Goal: Transaction & Acquisition: Purchase product/service

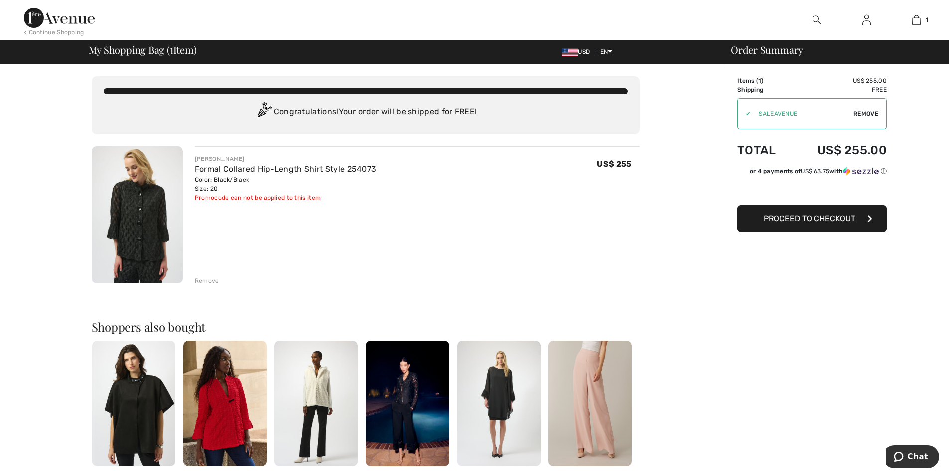
click at [792, 222] on span "Proceed to Checkout" at bounding box center [810, 218] width 92 height 9
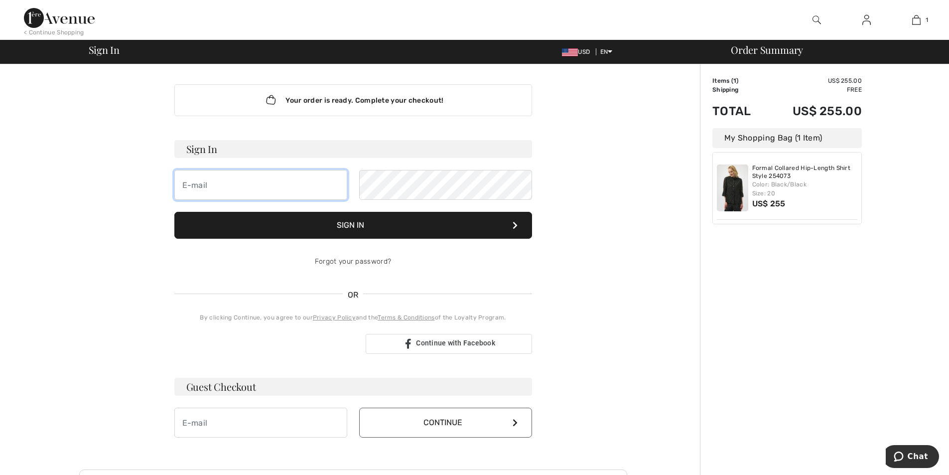
click at [220, 182] on input "email" at bounding box center [260, 185] width 173 height 30
type input "x6uestx@aol.com"
click at [327, 229] on button "Sign In" at bounding box center [353, 225] width 358 height 27
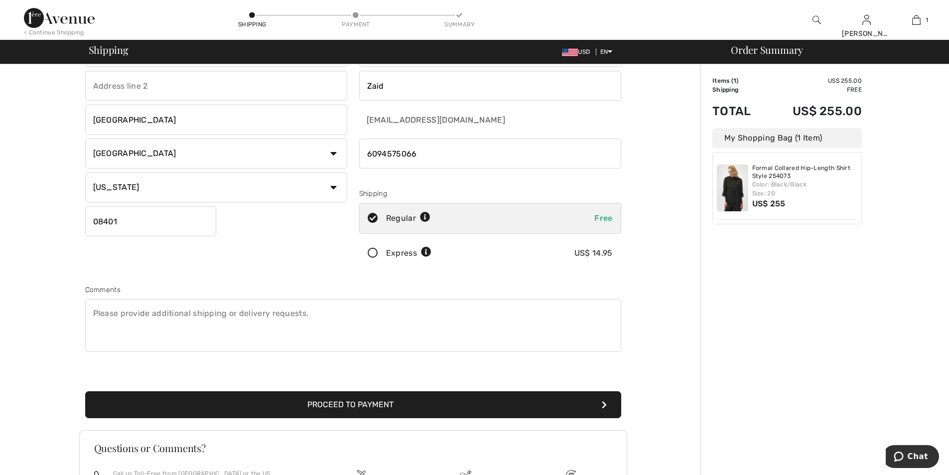
scroll to position [149, 0]
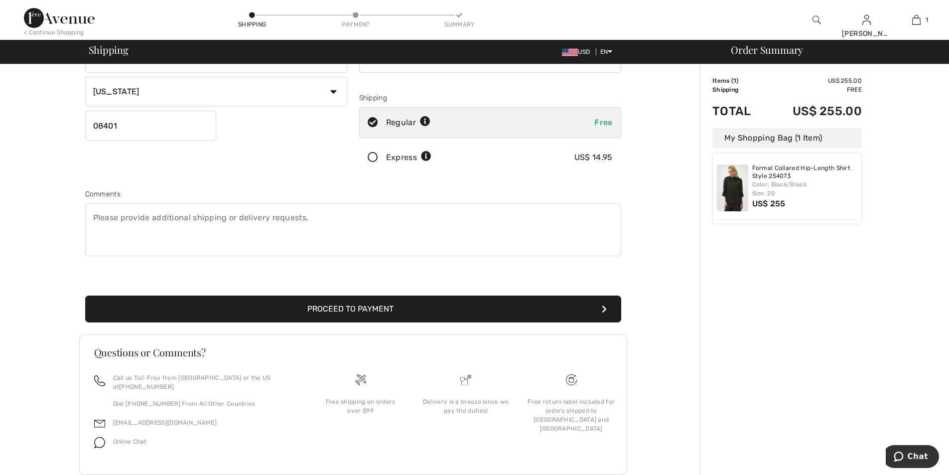
click at [380, 311] on button "Proceed to Payment" at bounding box center [353, 308] width 536 height 27
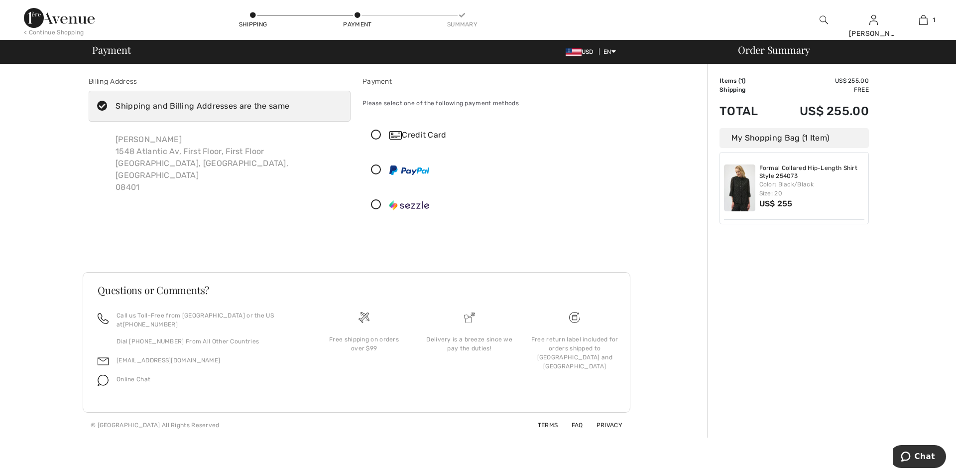
click at [430, 137] on div "Credit Card" at bounding box center [503, 135] width 228 height 12
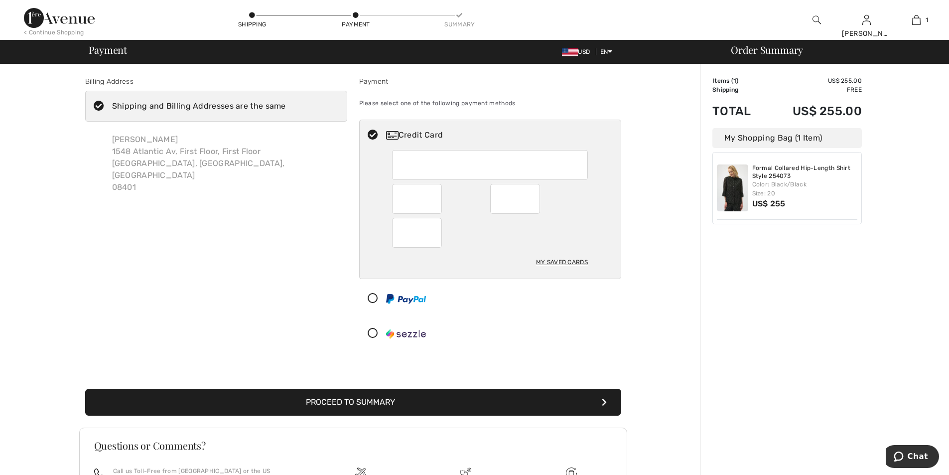
click at [548, 258] on div "My Saved Cards" at bounding box center [562, 262] width 52 height 17
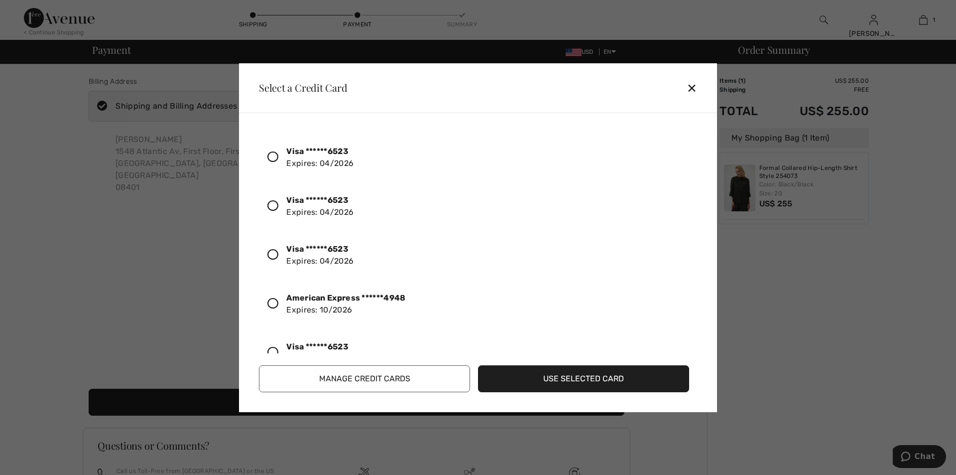
click at [688, 87] on div "✕" at bounding box center [696, 87] width 18 height 21
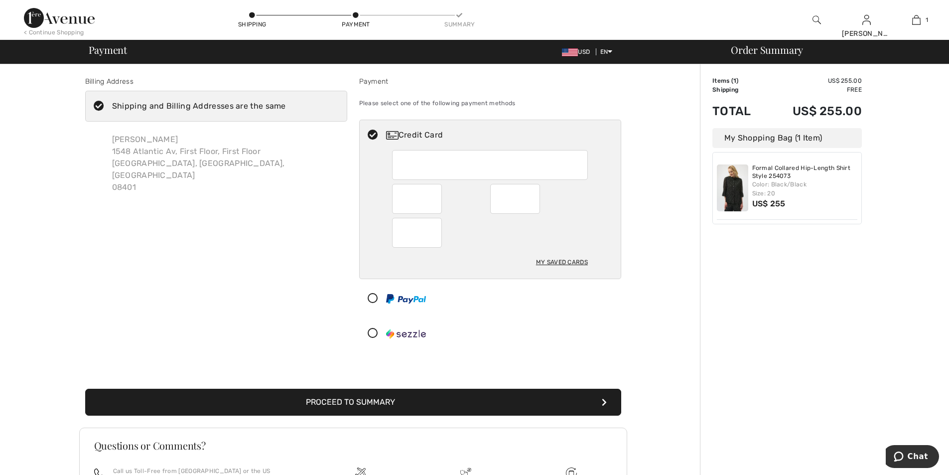
click at [379, 399] on button "Proceed to Summary" at bounding box center [353, 401] width 536 height 27
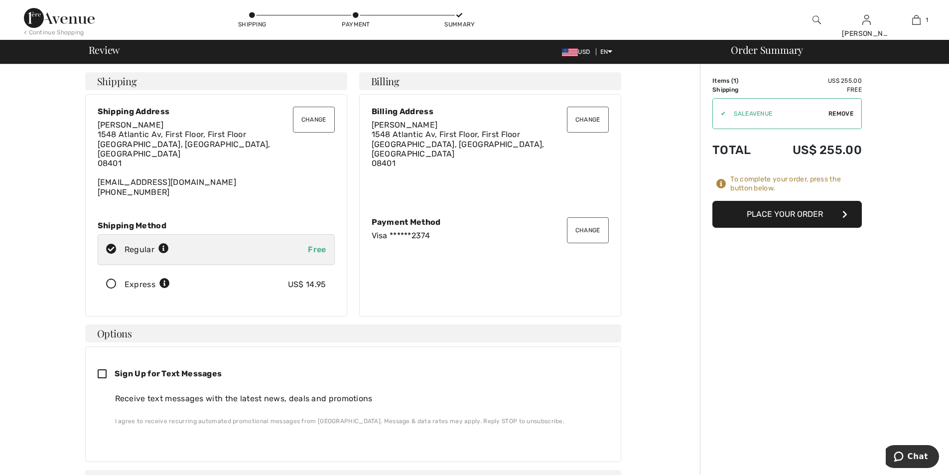
click at [779, 221] on button "Place Your Order" at bounding box center [786, 214] width 149 height 27
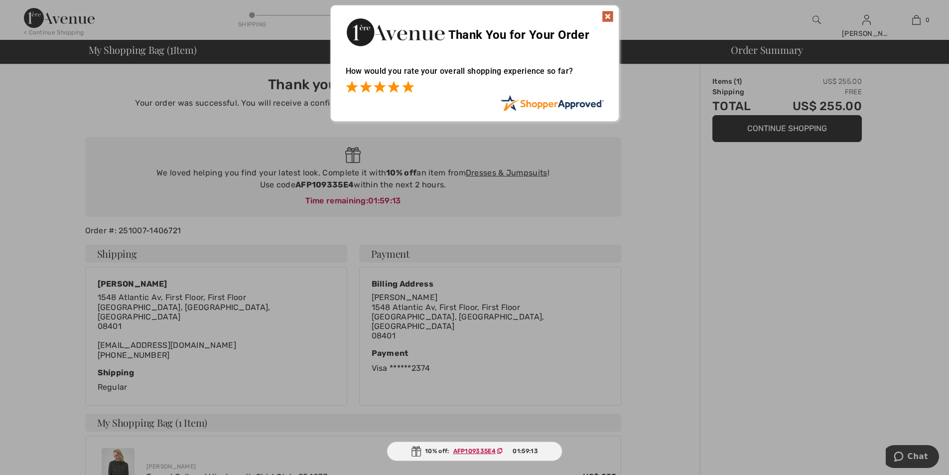
click at [409, 89] on span at bounding box center [408, 87] width 12 height 12
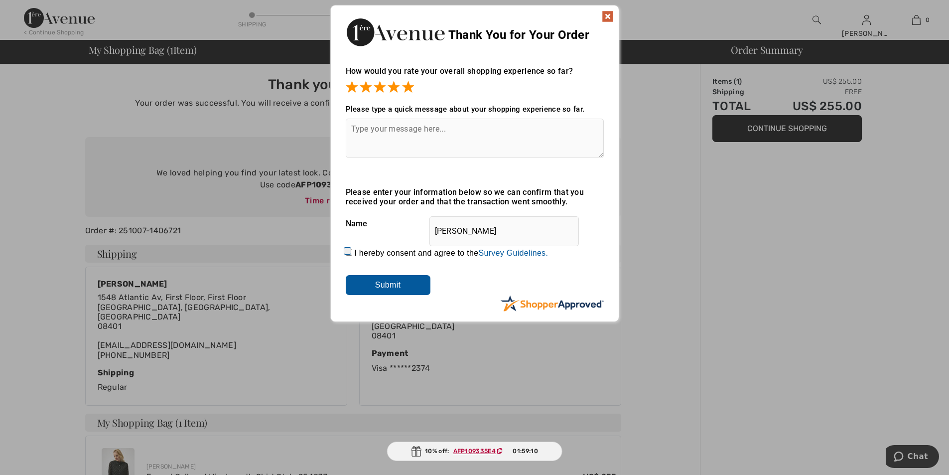
click at [606, 16] on img at bounding box center [608, 16] width 12 height 12
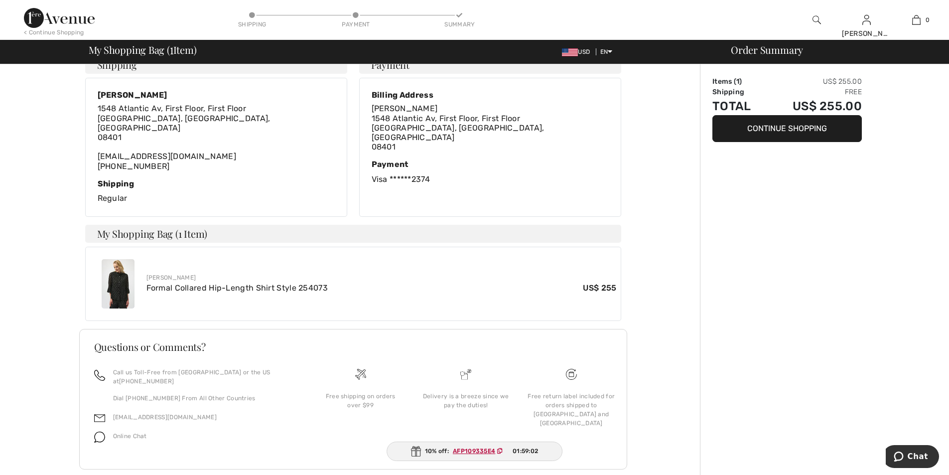
scroll to position [190, 0]
click at [475, 449] on ins "AFP109335E4" at bounding box center [474, 450] width 42 height 7
click at [469, 448] on ins "AFP109335E4" at bounding box center [474, 450] width 42 height 7
click at [469, 448] on ins "AFP109335E4" at bounding box center [473, 450] width 42 height 7
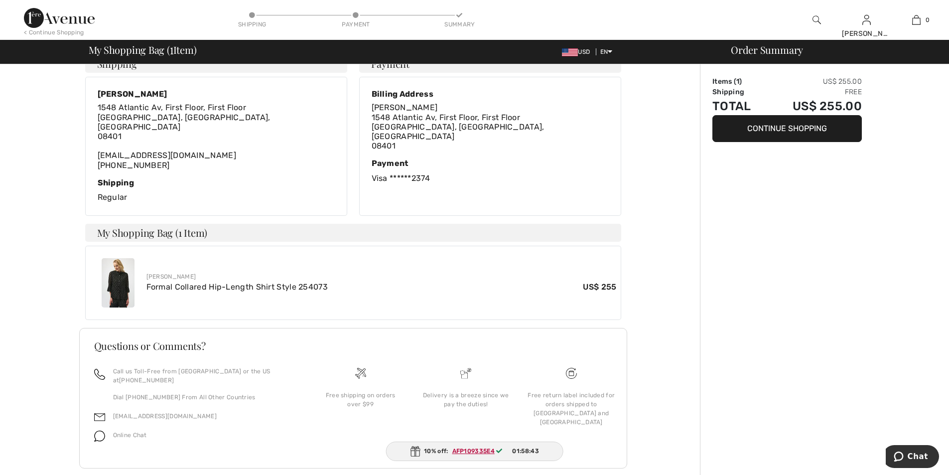
click at [468, 452] on ins "AFP109335E4" at bounding box center [473, 450] width 42 height 7
